Goal: Find contact information: Find contact information

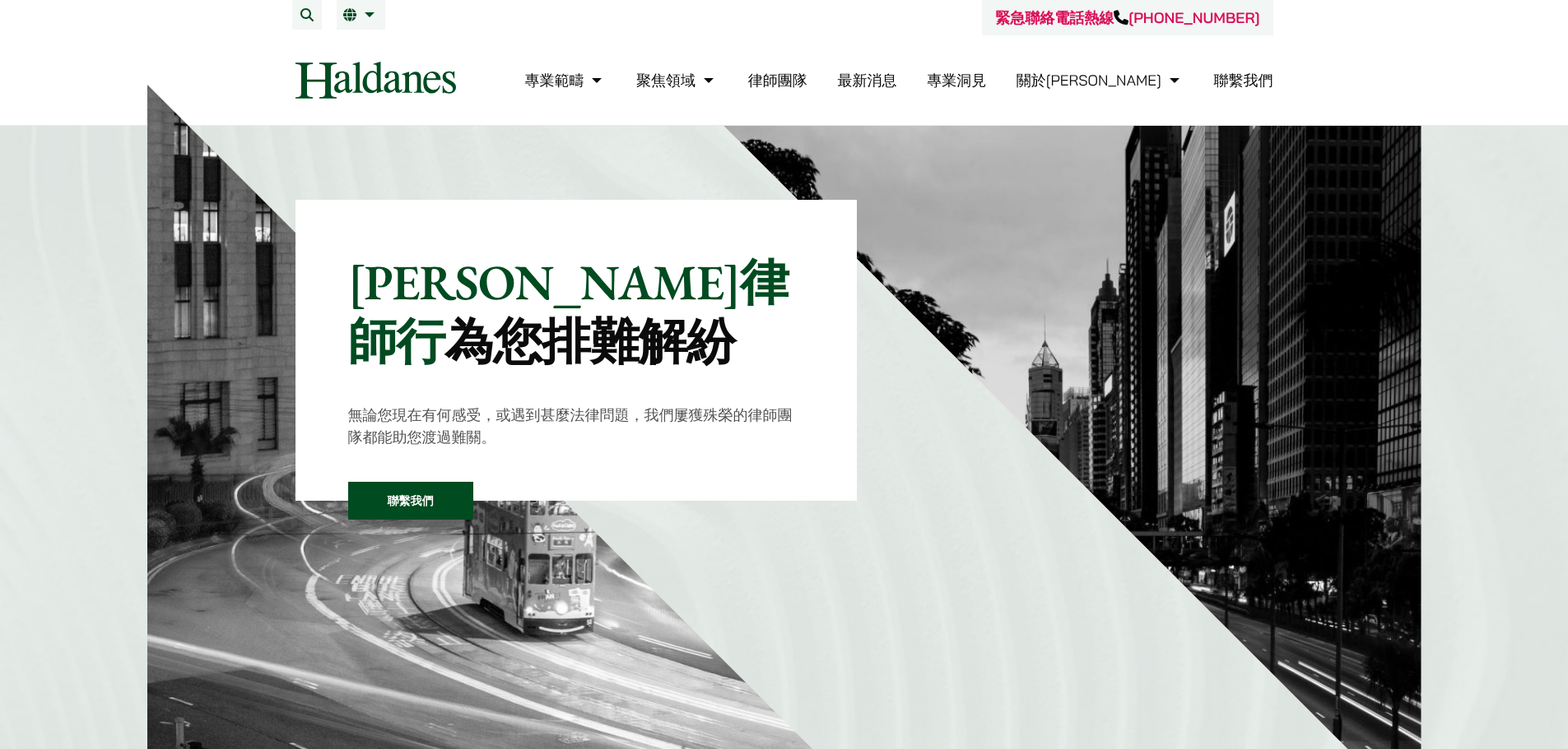
click at [1246, 69] on li "聯繫我們" at bounding box center [1242, 79] width 59 height 35
click at [1245, 77] on link "聯繫我們" at bounding box center [1242, 80] width 59 height 19
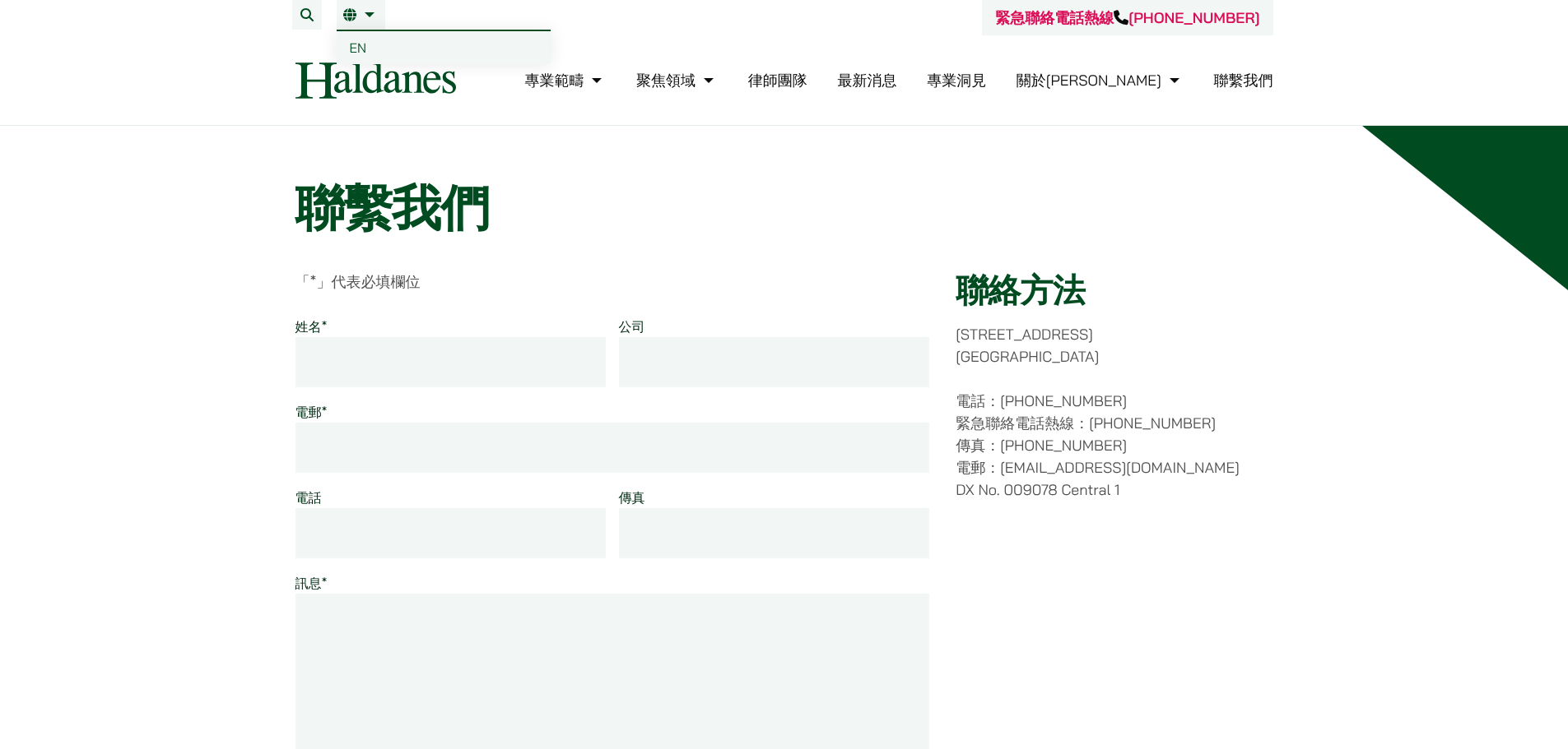
click at [342, 12] on li "繁 EN" at bounding box center [361, 15] width 49 height 30
click at [360, 45] on span "EN" at bounding box center [358, 47] width 17 height 16
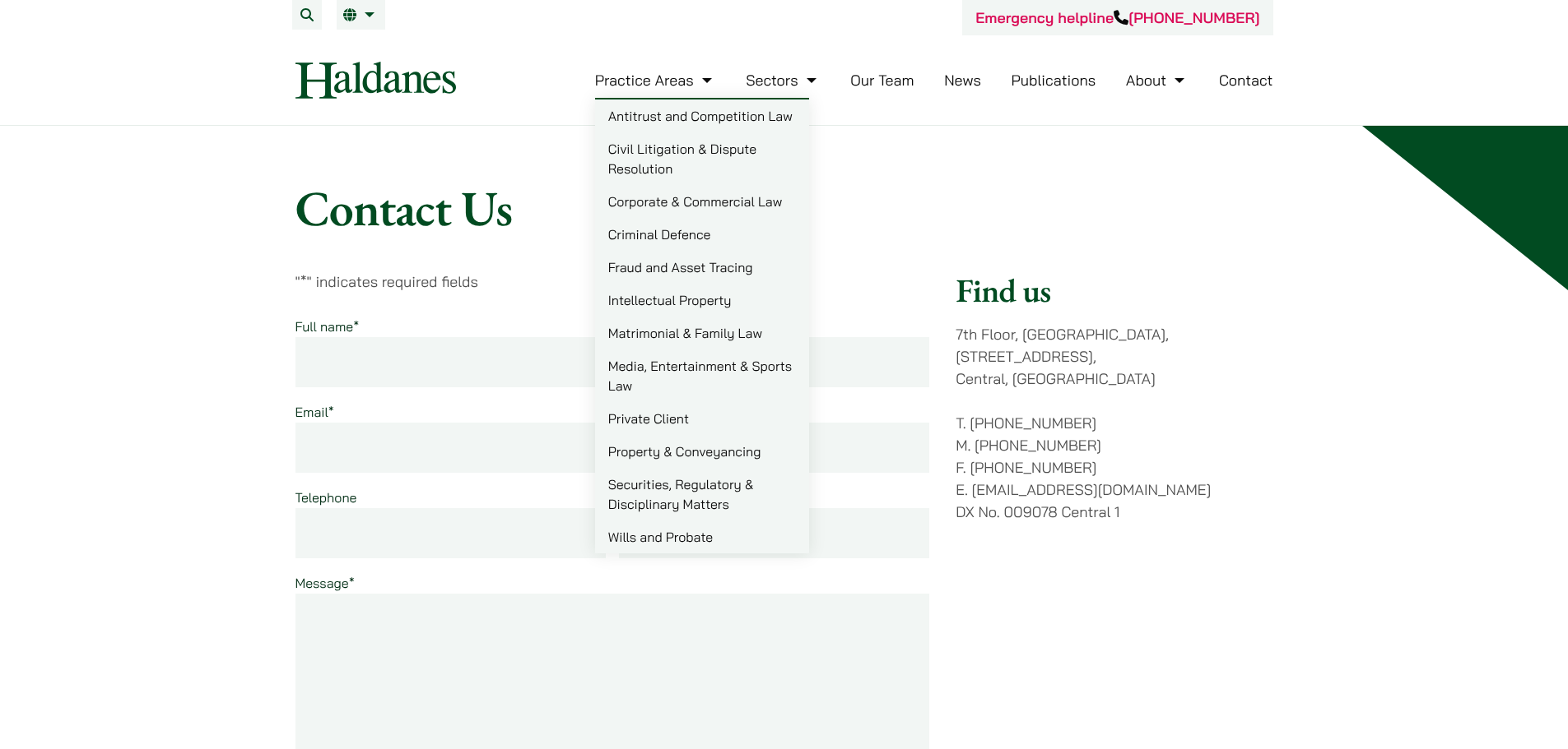
click at [671, 85] on link "Practice Areas" at bounding box center [655, 80] width 121 height 19
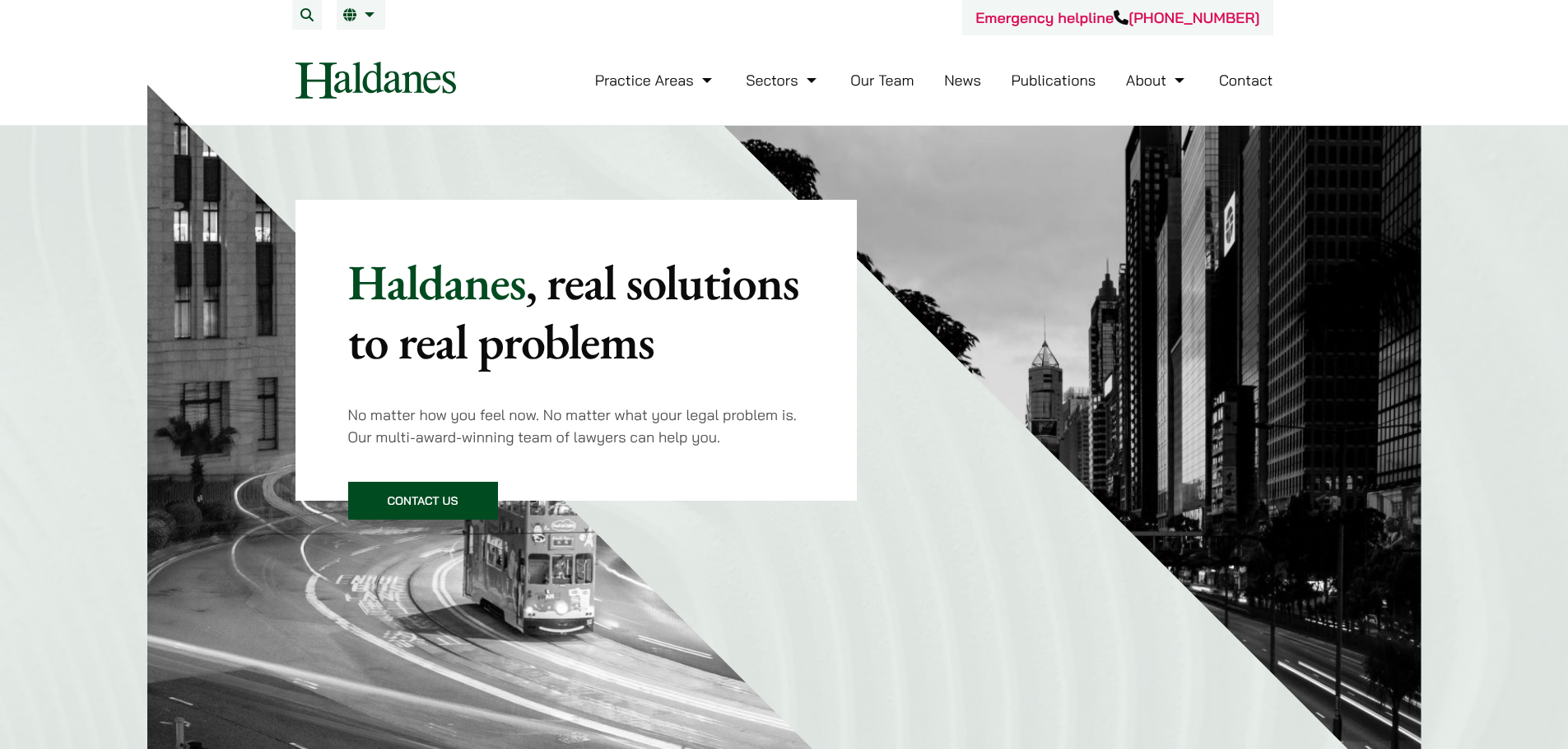
click at [1238, 74] on link "Contact" at bounding box center [1246, 80] width 55 height 19
